Goal: Transaction & Acquisition: Purchase product/service

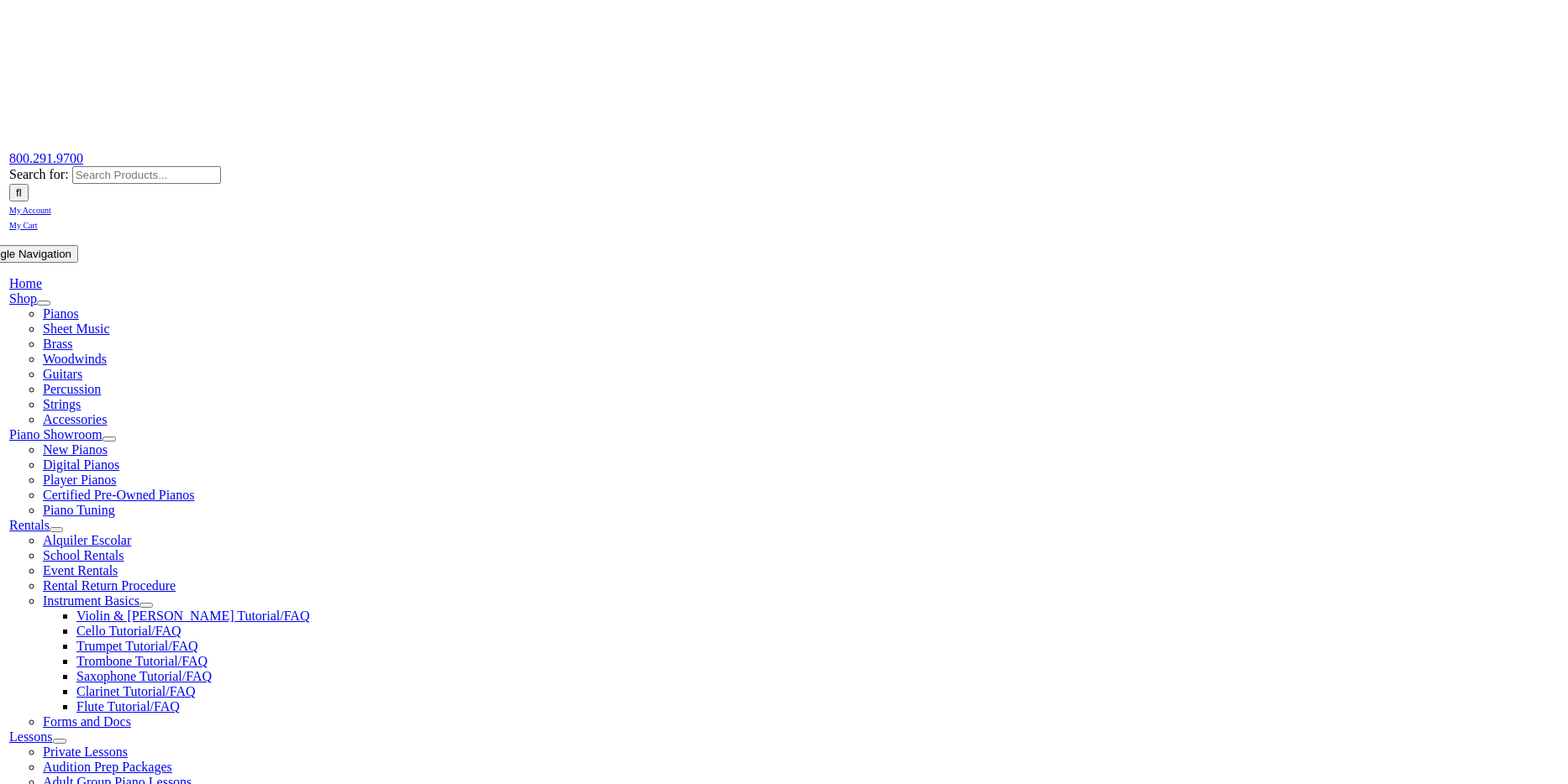
scroll to position [117, 0]
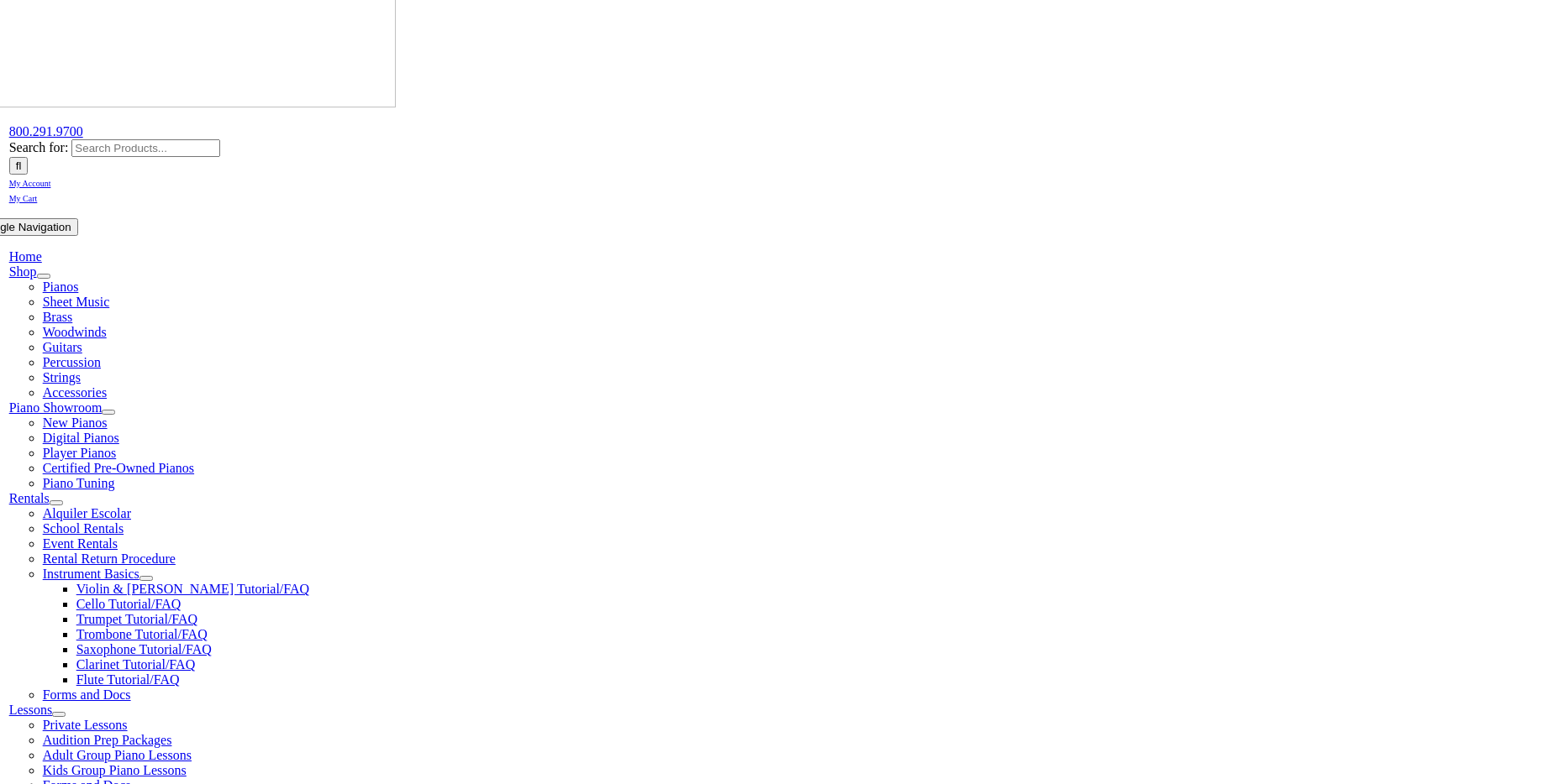
type input "suga"
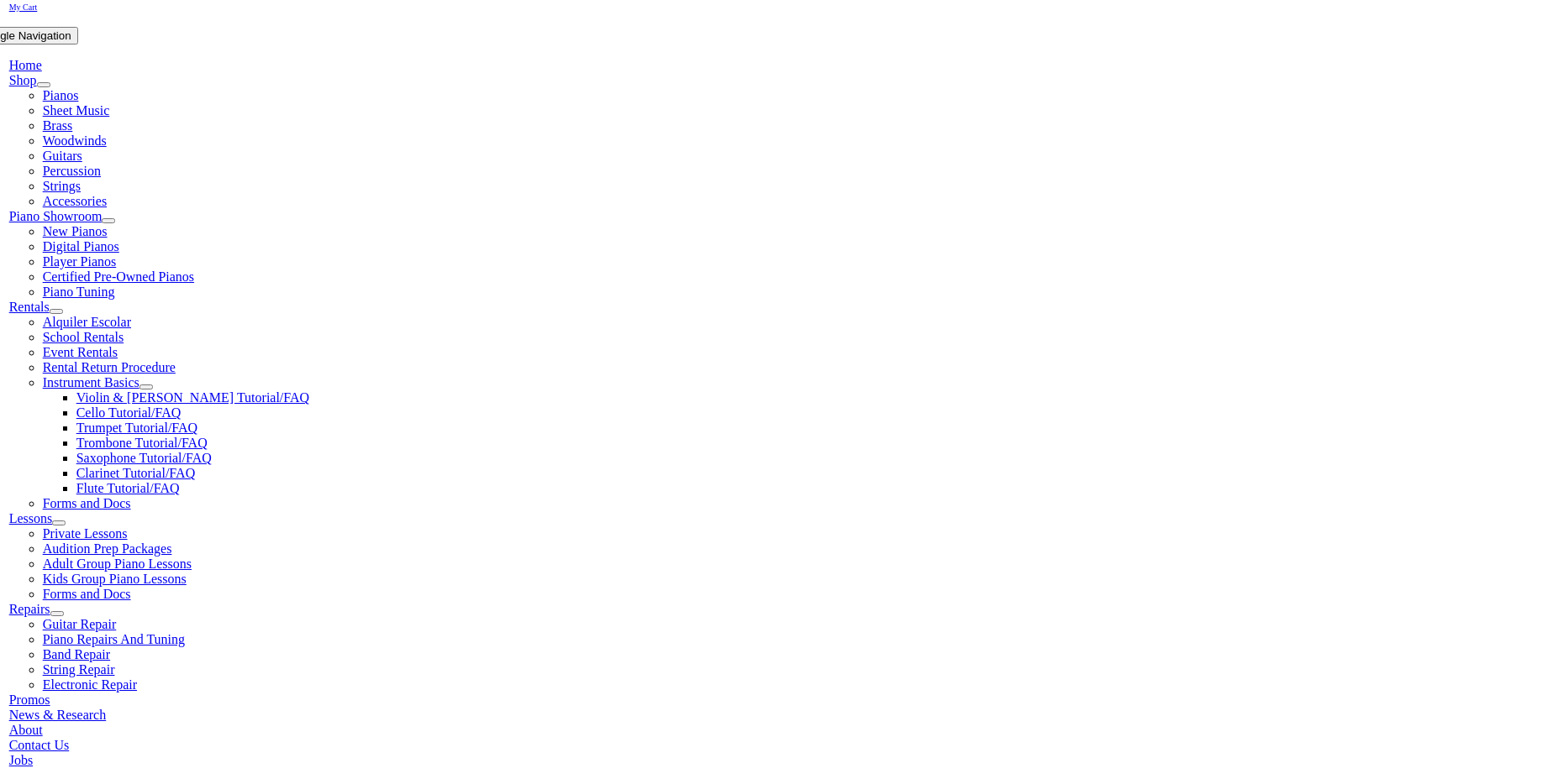
scroll to position [352, 0]
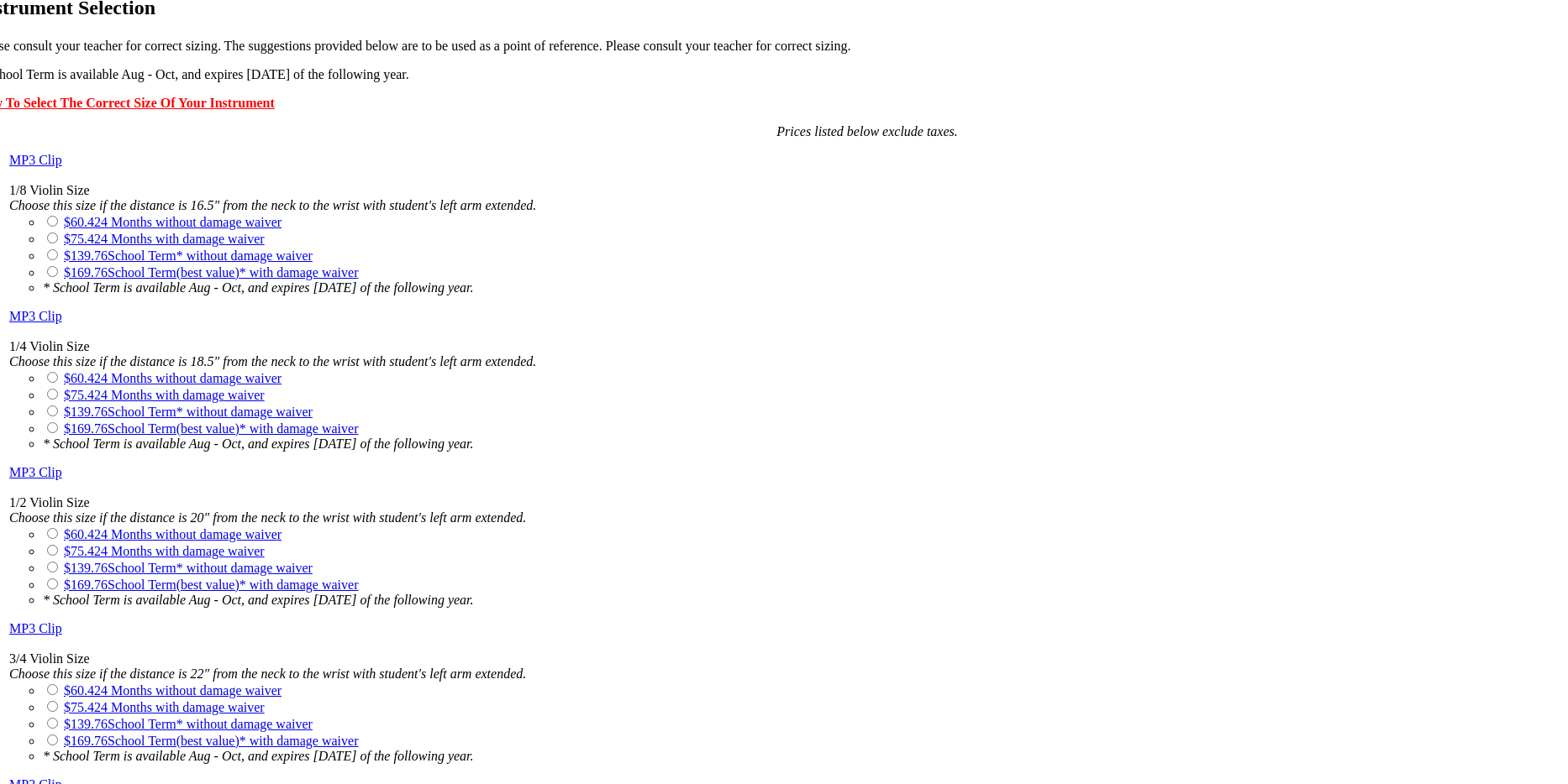
scroll to position [1272, 0]
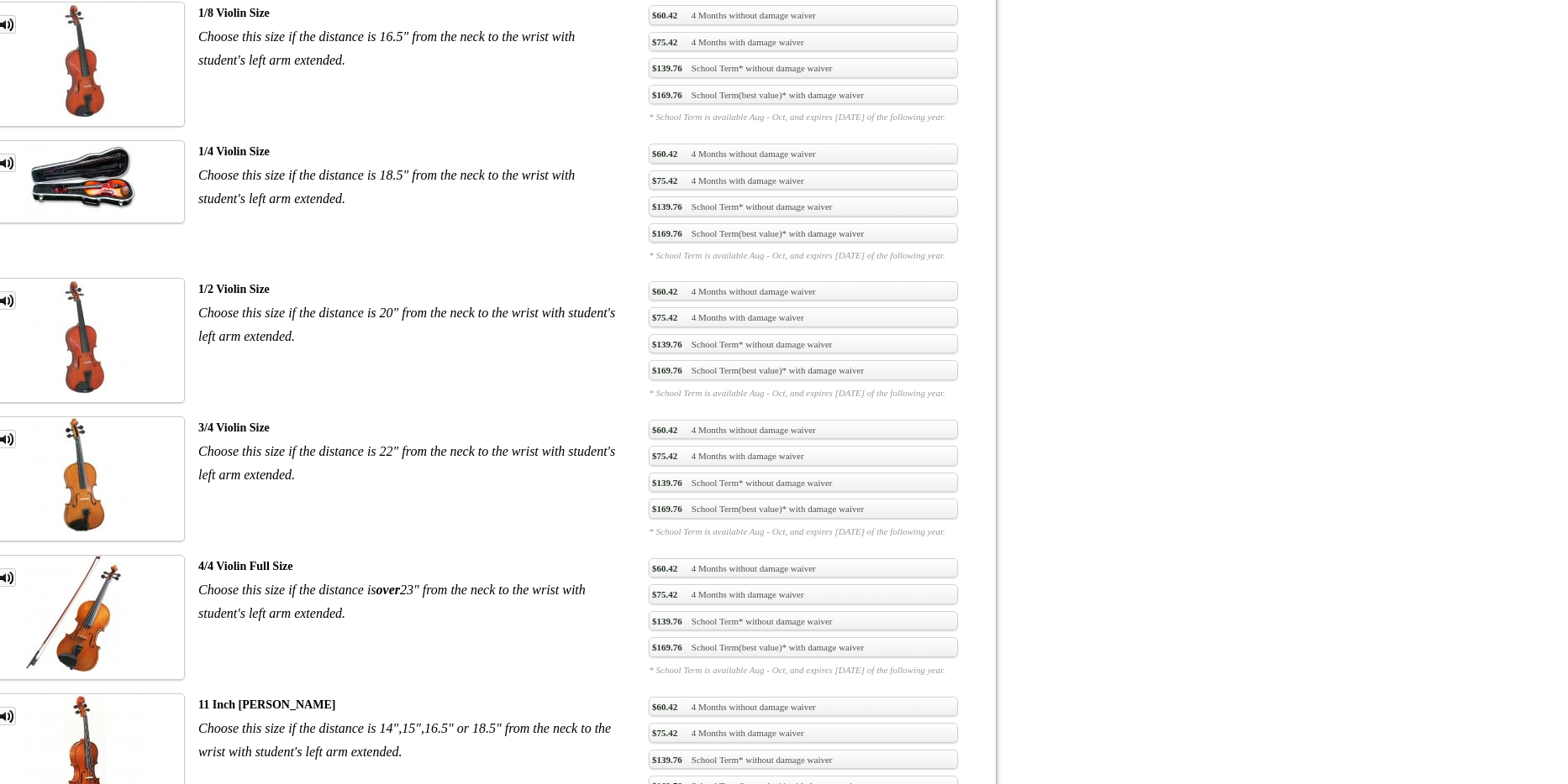
scroll to position [1421, 0]
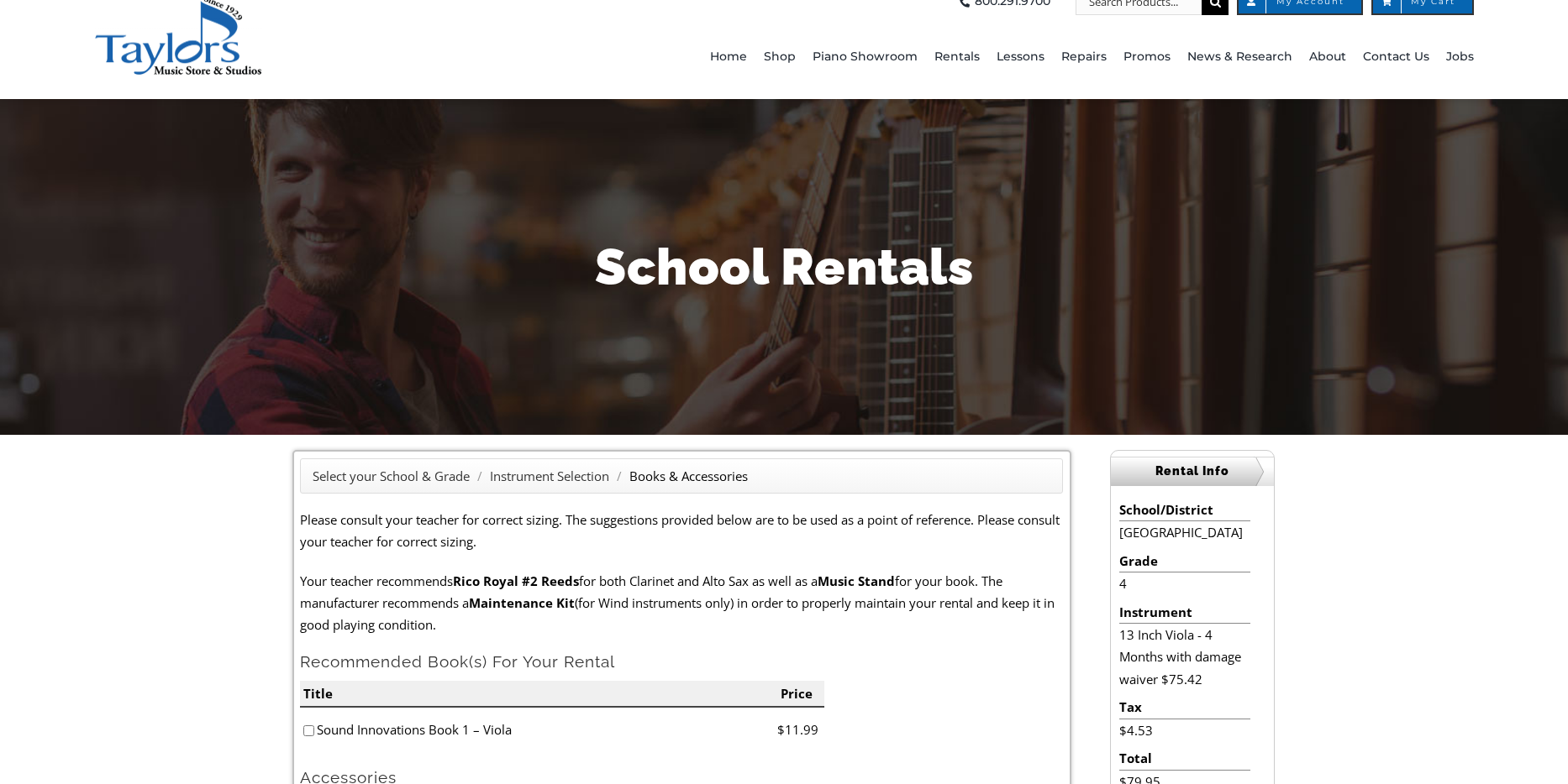
scroll to position [273, 0]
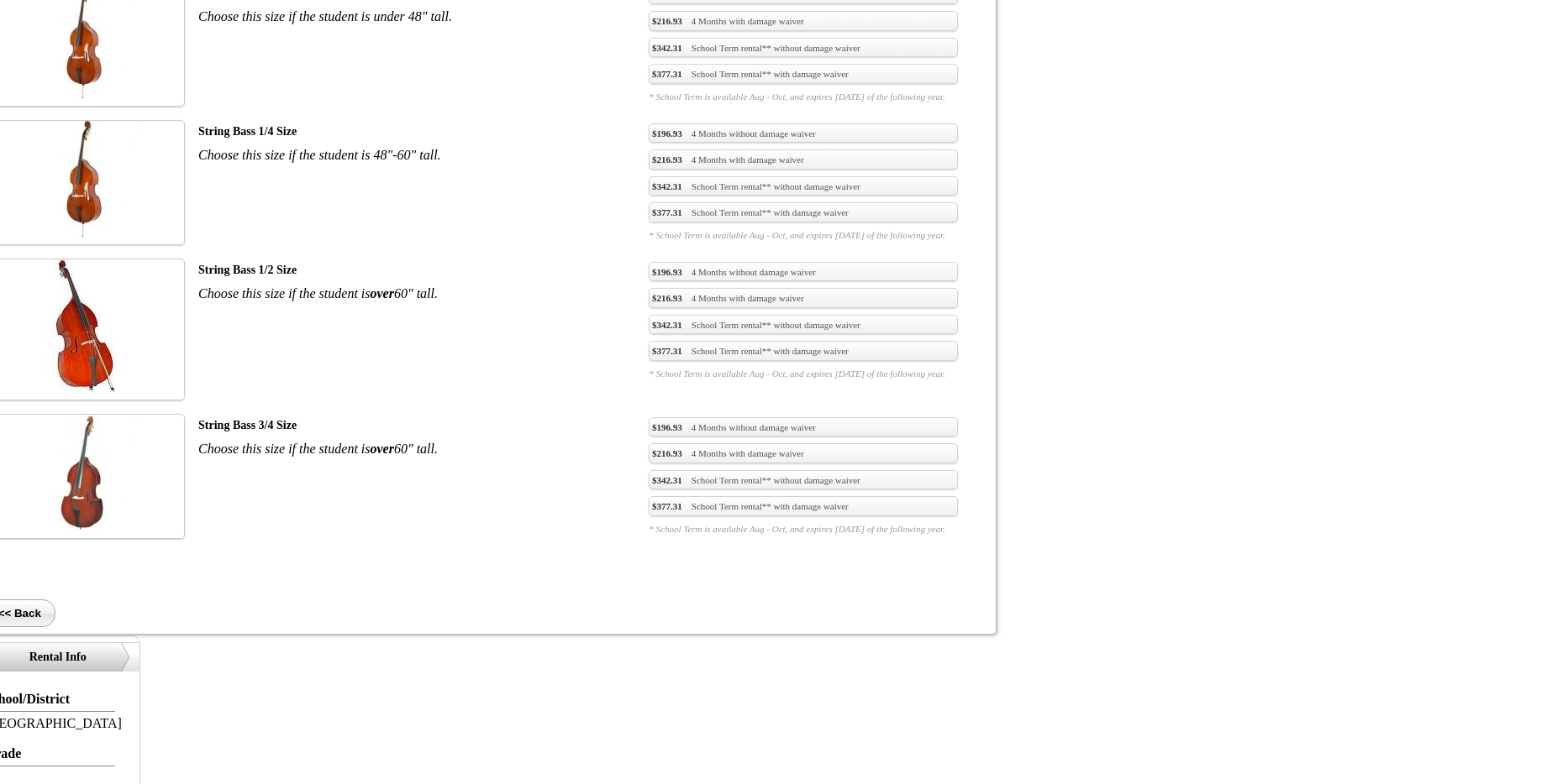
scroll to position [1421, 0]
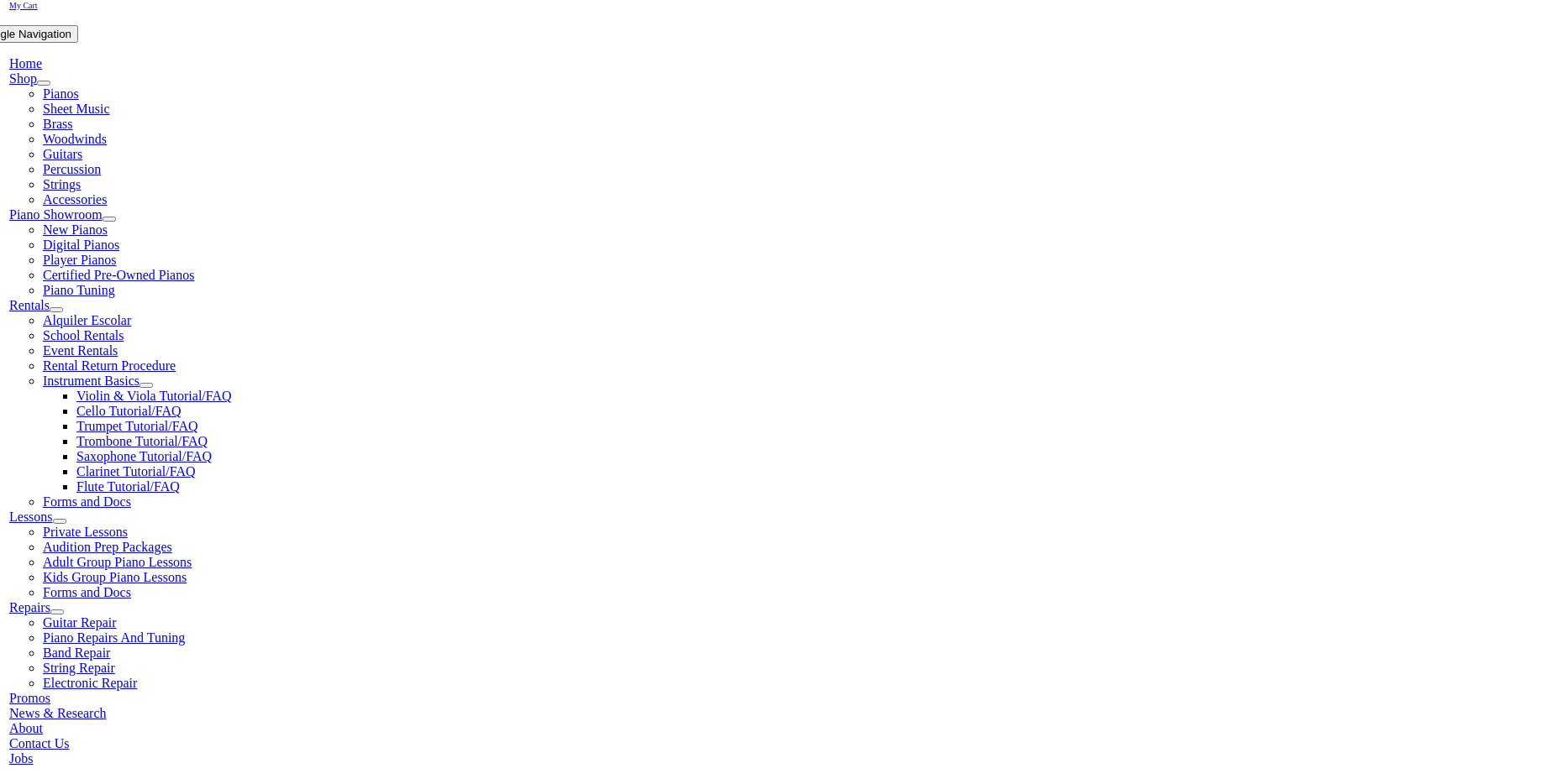
scroll to position [310, 0]
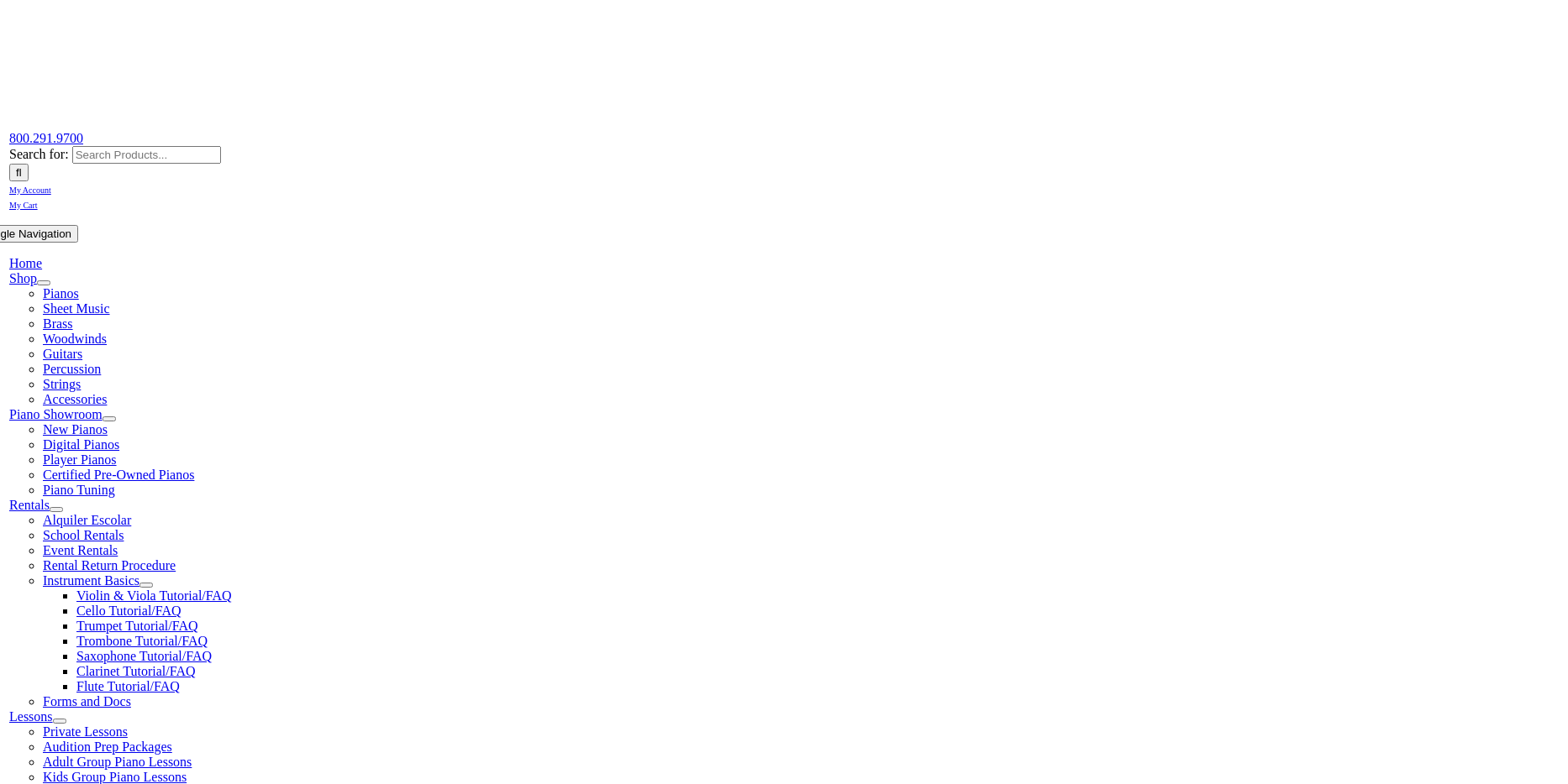
scroll to position [12, 0]
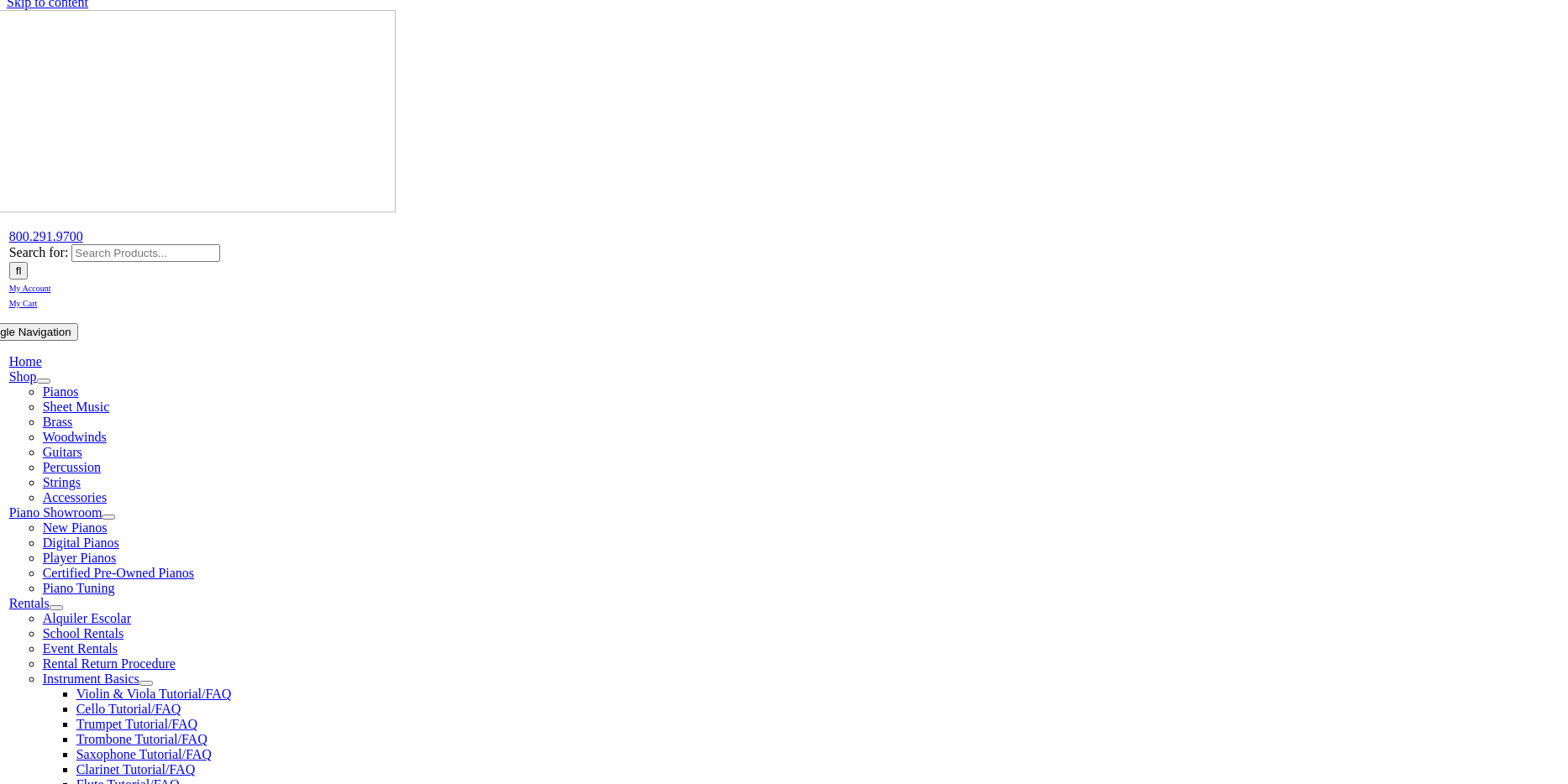
click at [510, 354] on ul "Home Shop Pianos Sheet Music Brass Woodwinds Guitars Percussion Strings Accesso…" at bounding box center [792, 709] width 1631 height 711
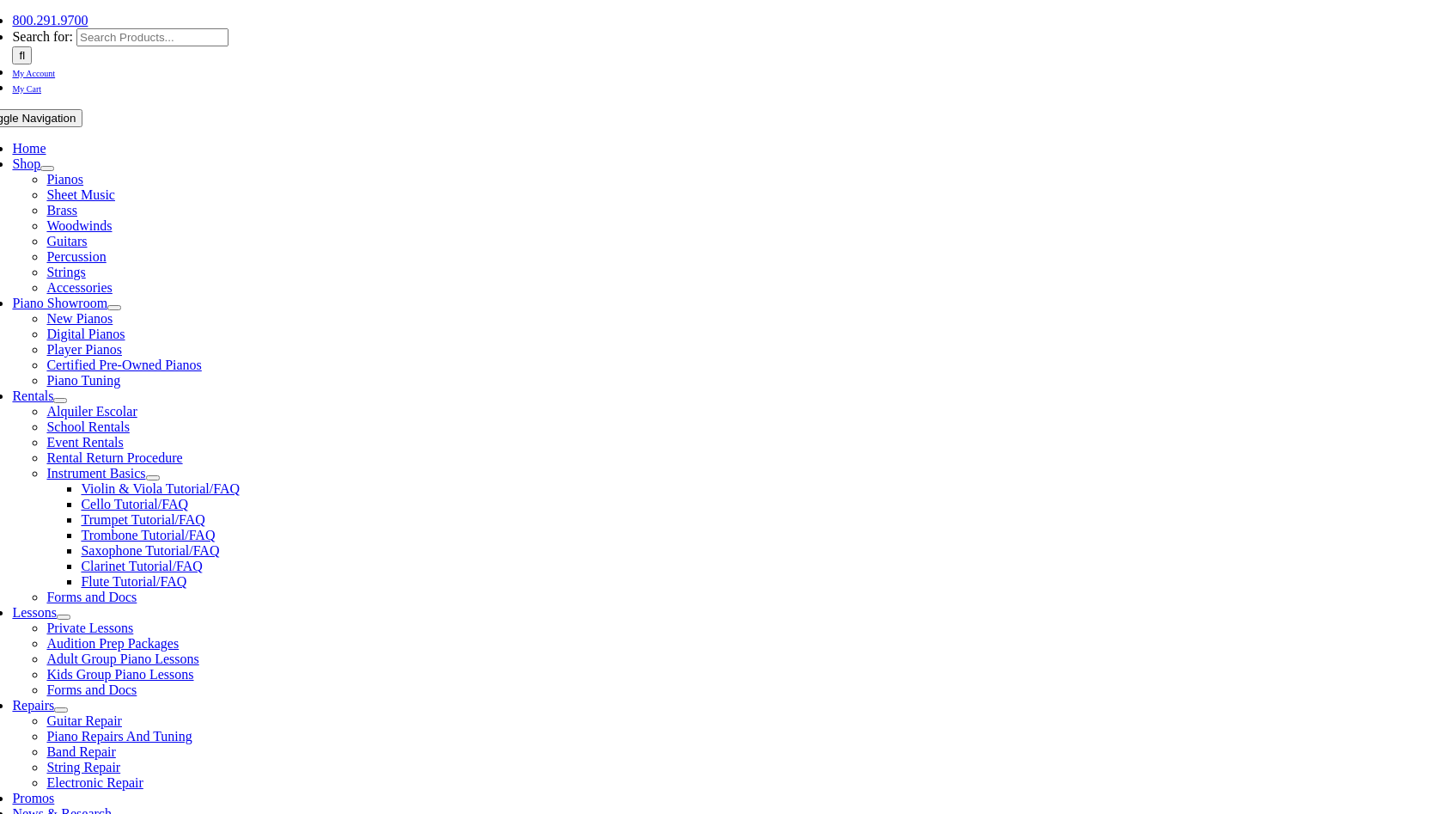
scroll to position [235, 0]
type input "sugar"
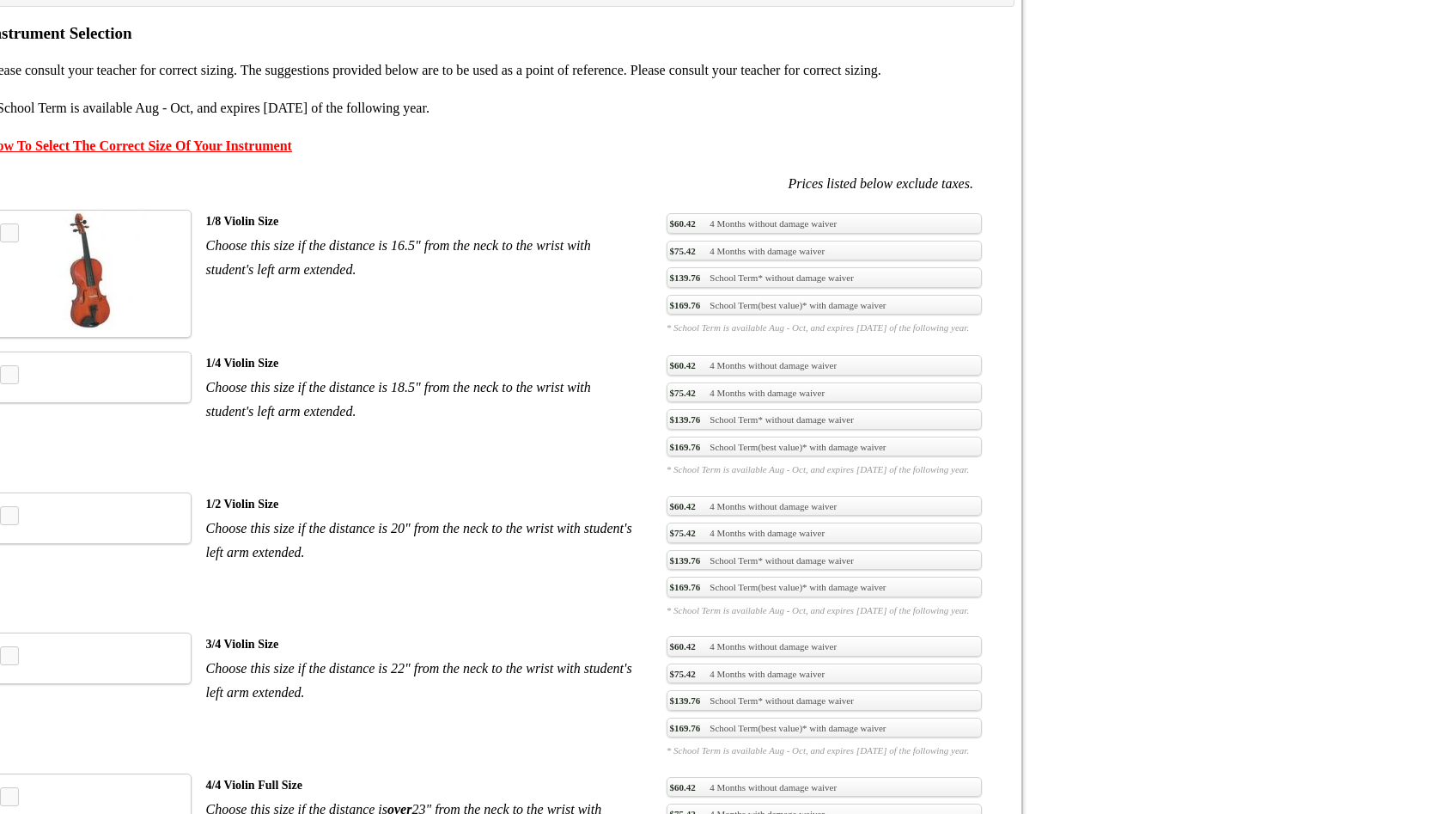
scroll to position [1220, 0]
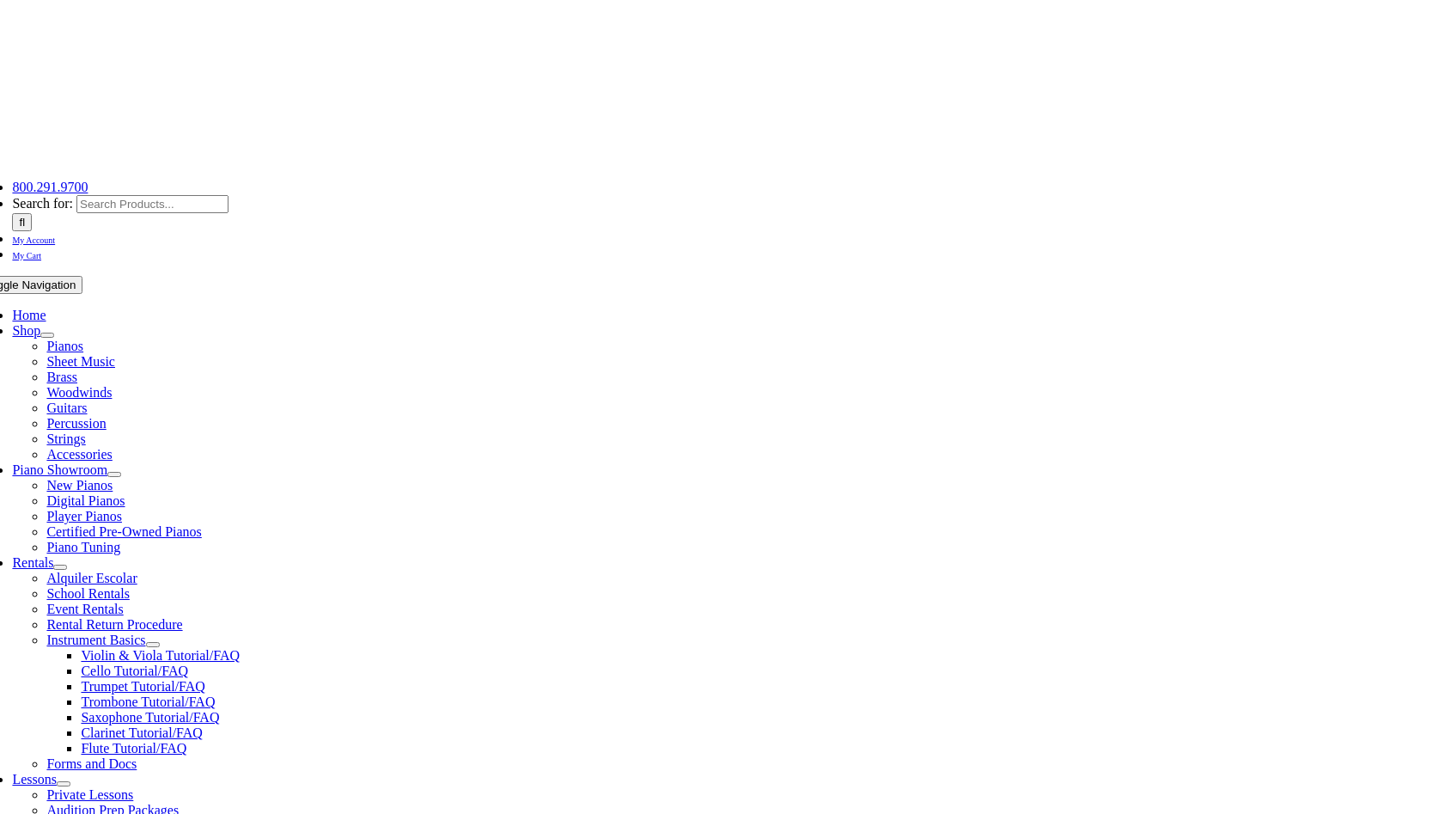
scroll to position [68, 0]
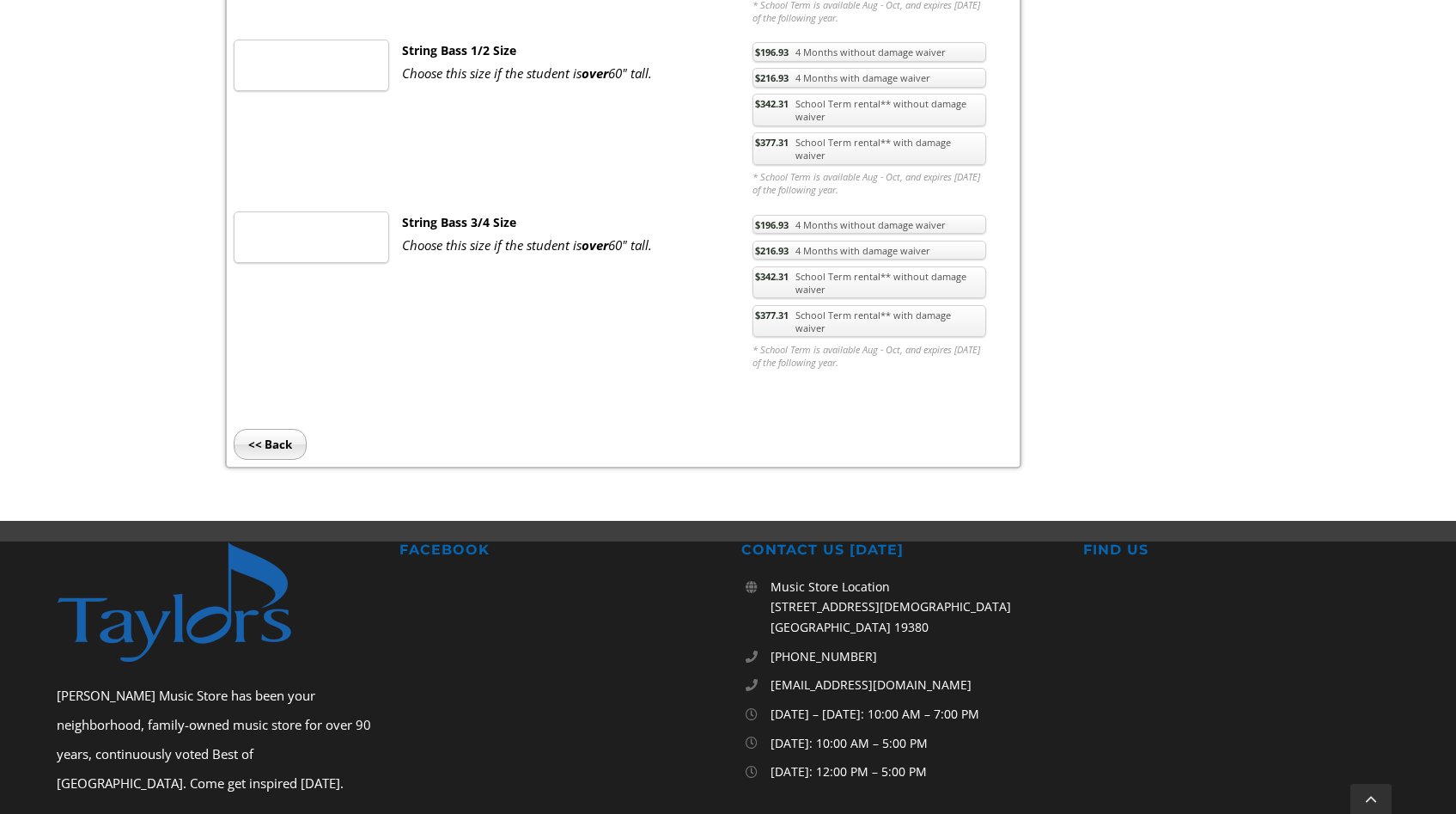
scroll to position [1220, 0]
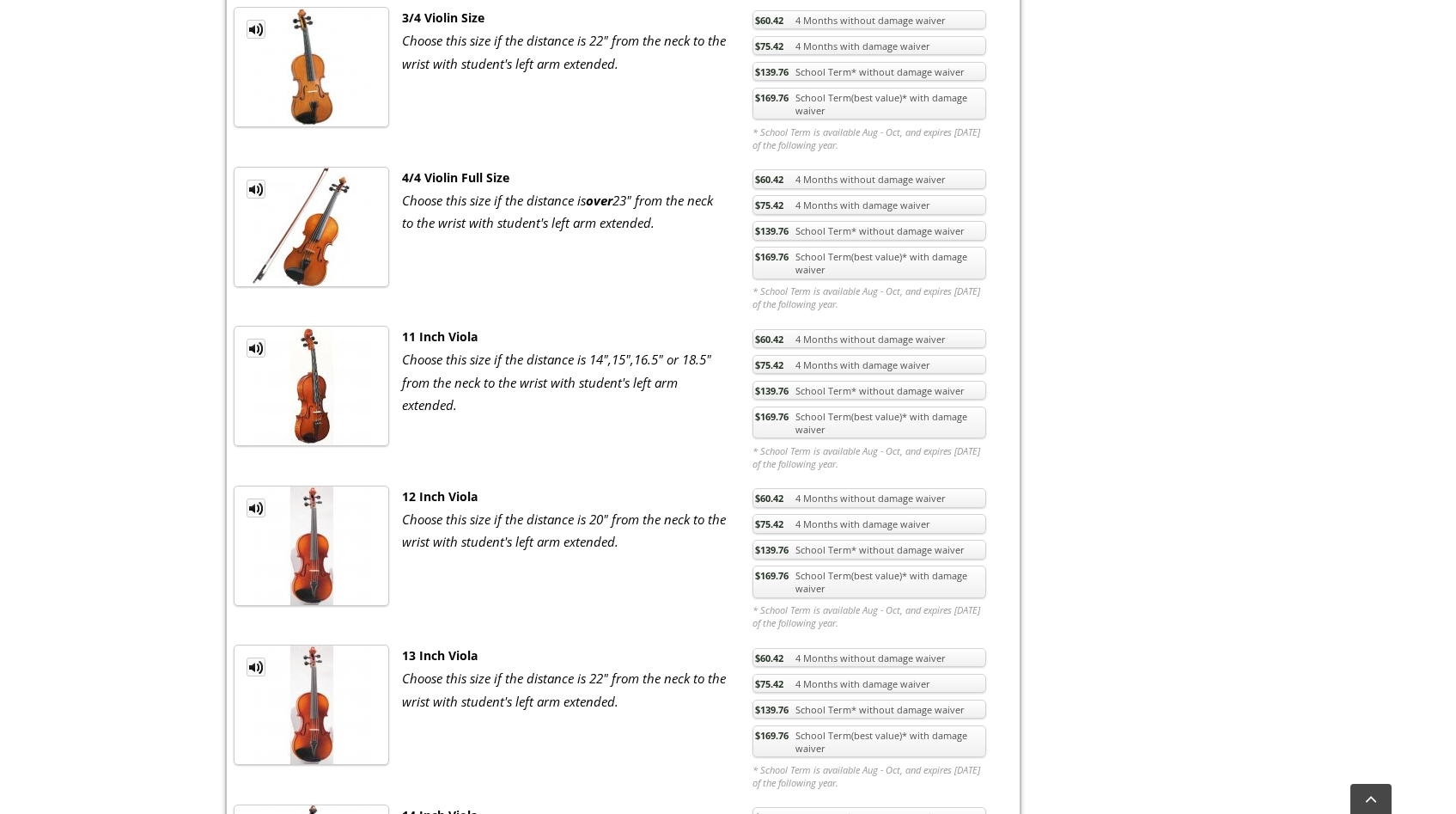
click at [846, 688] on link "$75.42 4 Months with damage waiver" at bounding box center [869, 684] width 234 height 20
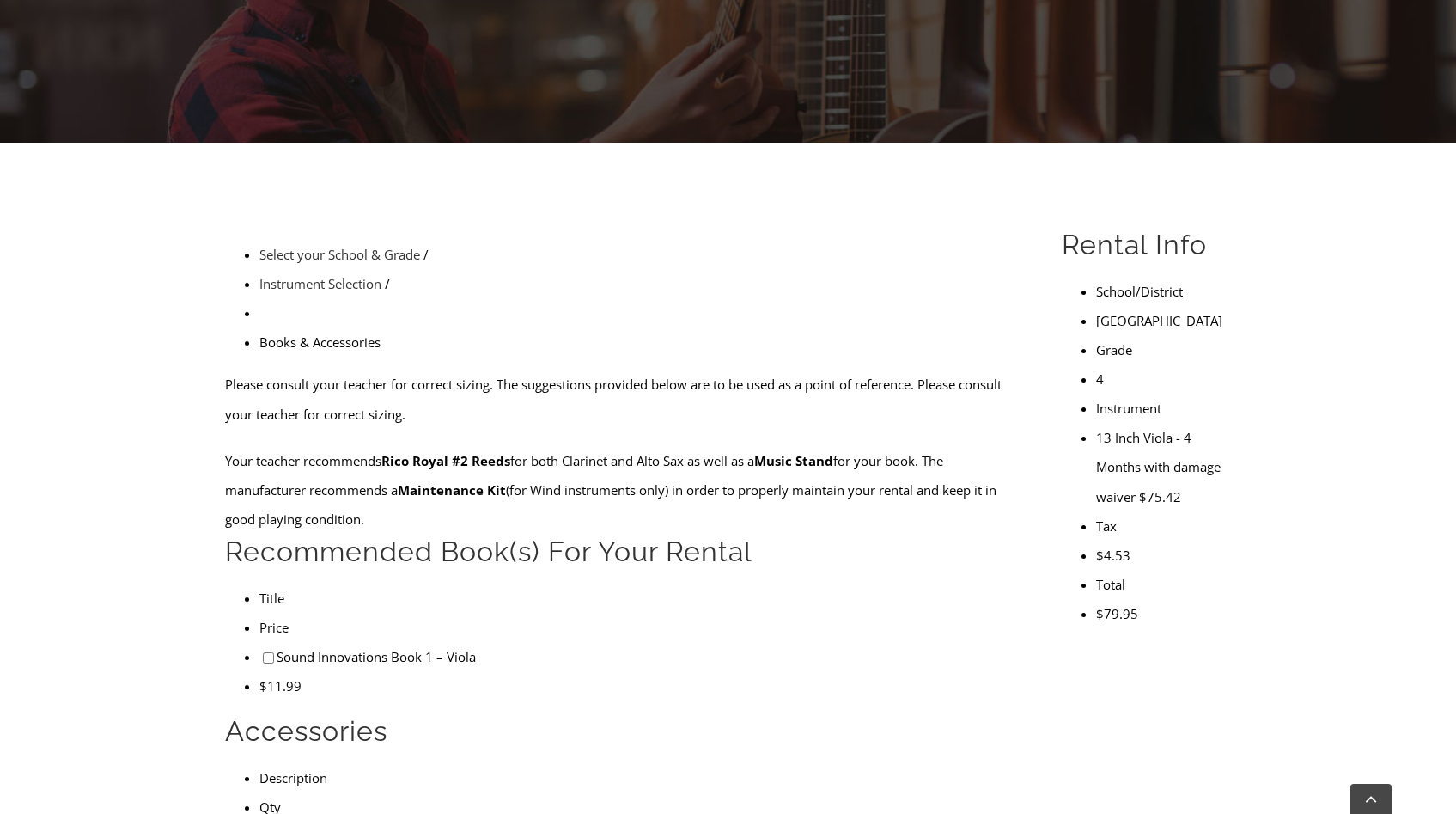
scroll to position [391, 0]
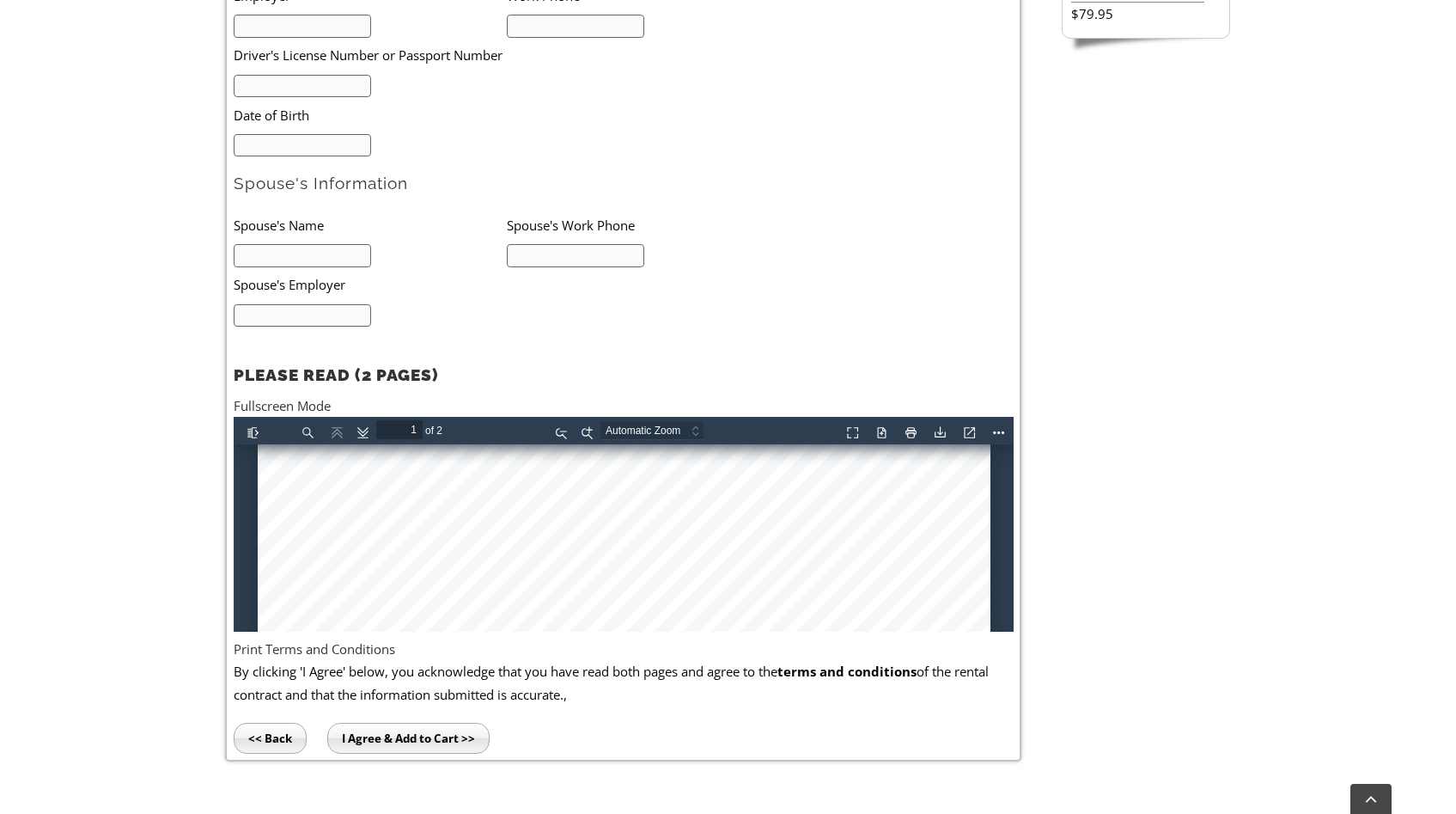
scroll to position [315, 0]
click at [310, 536] on div at bounding box center [623, 733] width 733 height 1206
click at [310, 537] on div at bounding box center [623, 733] width 733 height 1206
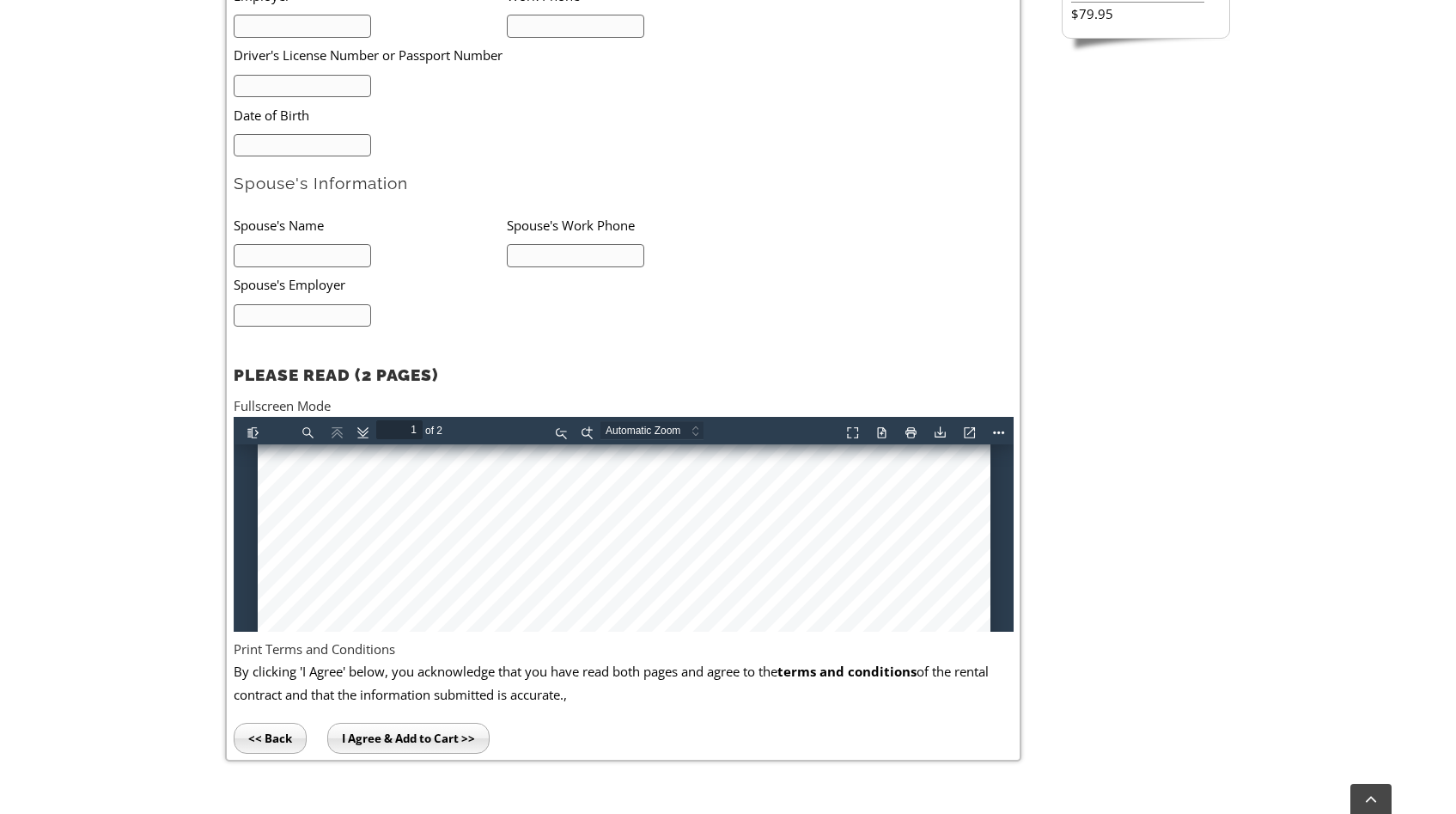
click at [470, 537] on div at bounding box center [623, 733] width 733 height 1206
click at [796, 523] on div at bounding box center [623, 733] width 733 height 1206
click at [311, 529] on div at bounding box center [623, 725] width 733 height 1206
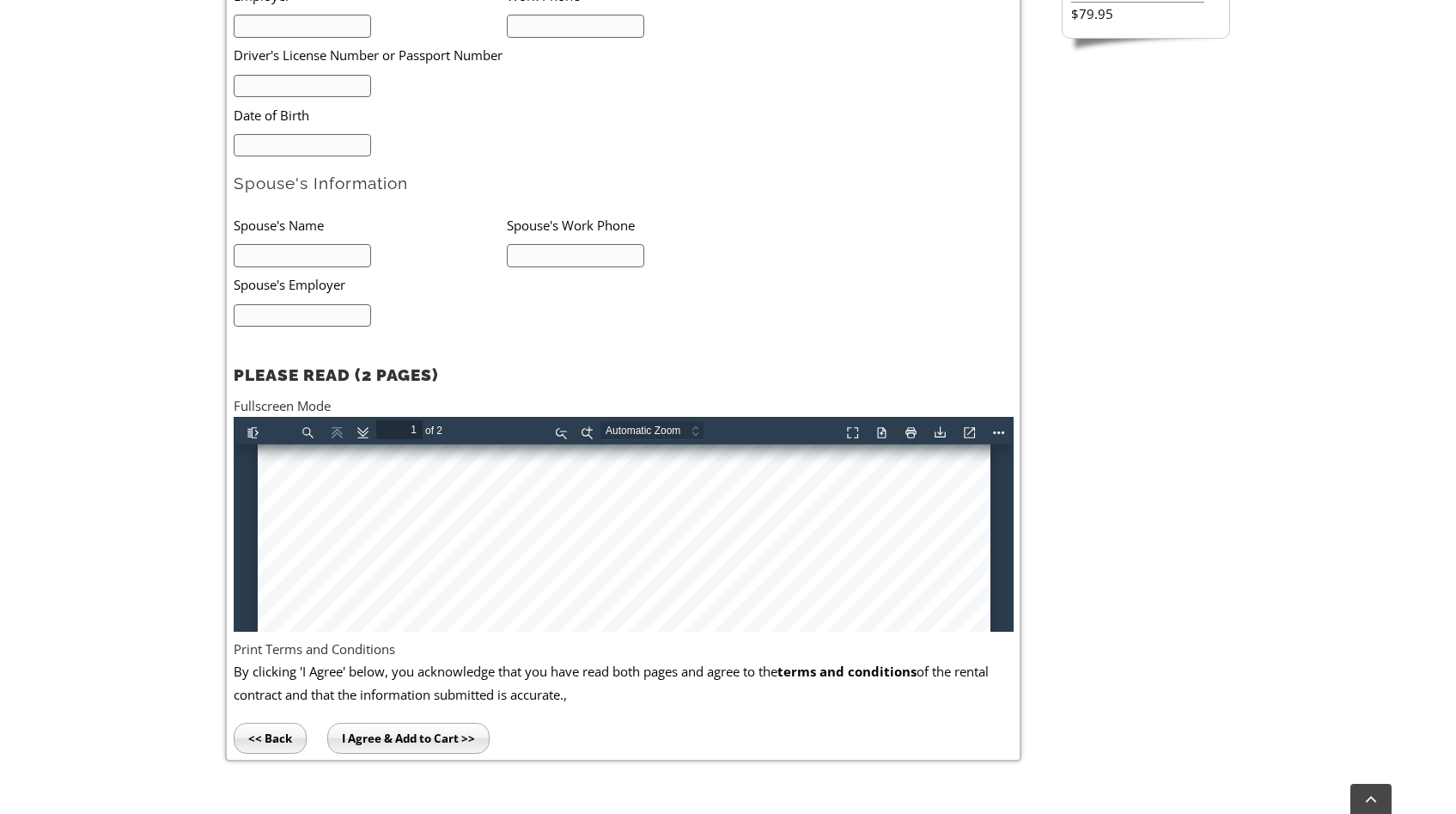
click at [311, 529] on div at bounding box center [623, 725] width 733 height 1206
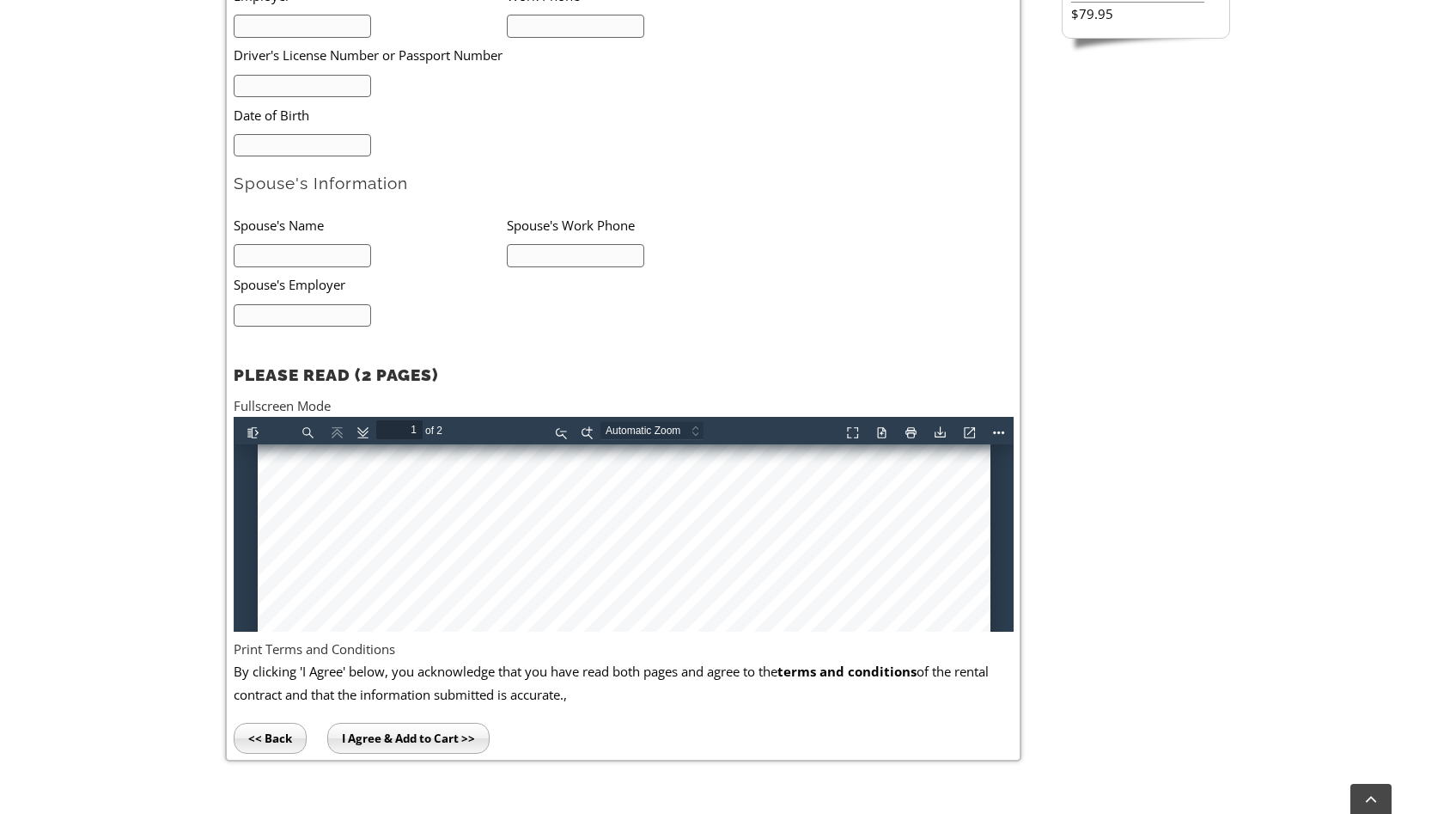
scroll to position [396, 0]
type input "2"
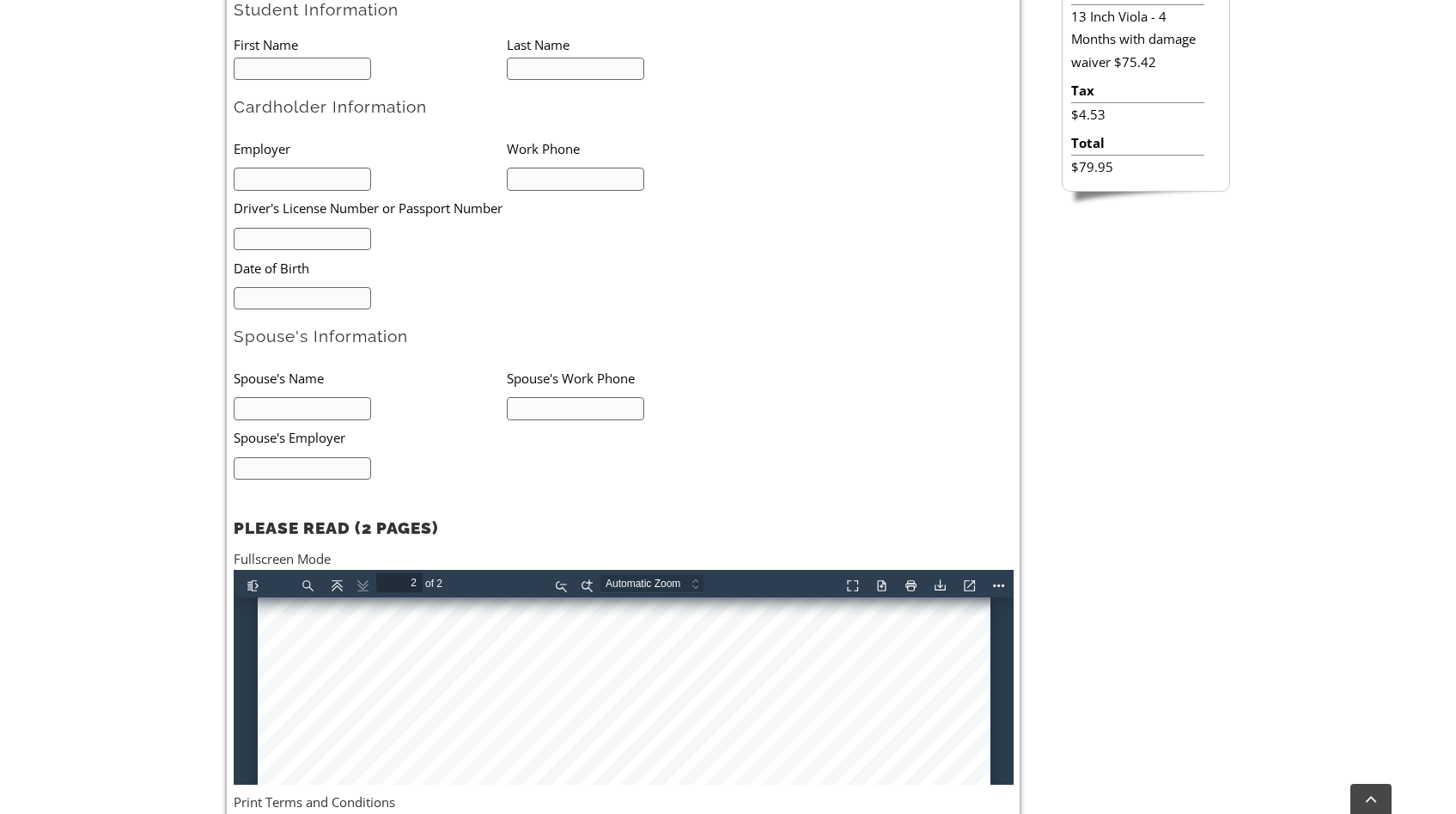
scroll to position [1719, 0]
click at [941, 582] on button "Download" at bounding box center [937, 582] width 27 height 22
